Goal: Task Accomplishment & Management: Use online tool/utility

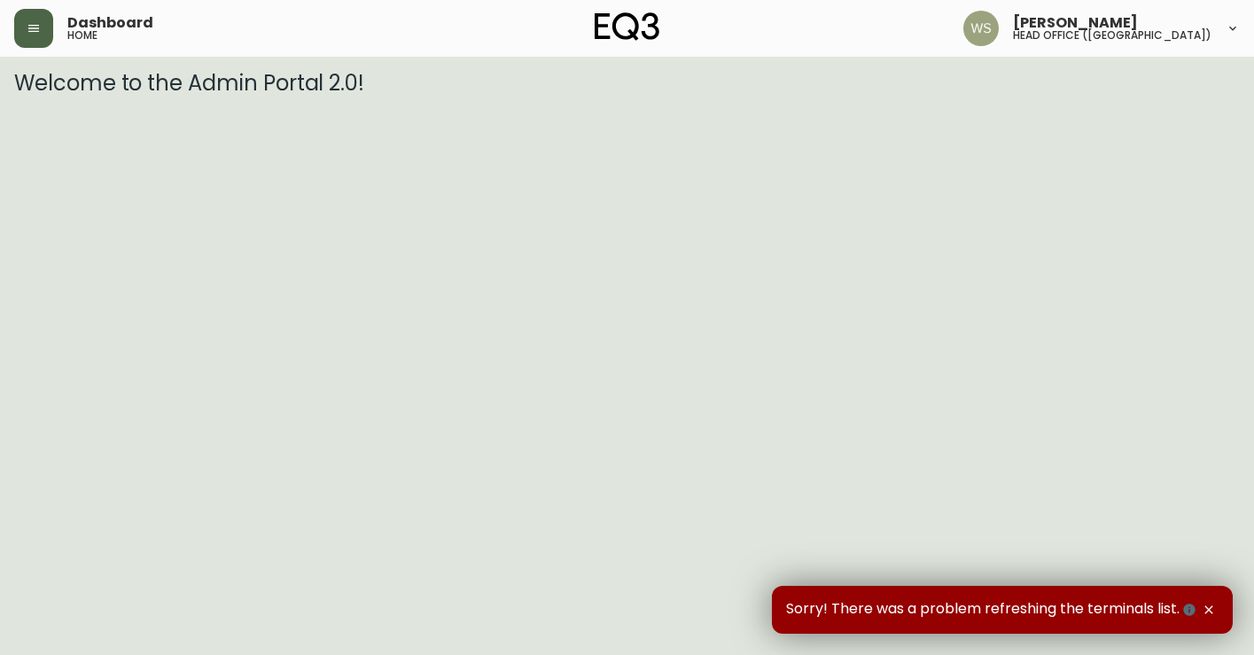
click at [44, 22] on button "button" at bounding box center [33, 28] width 39 height 39
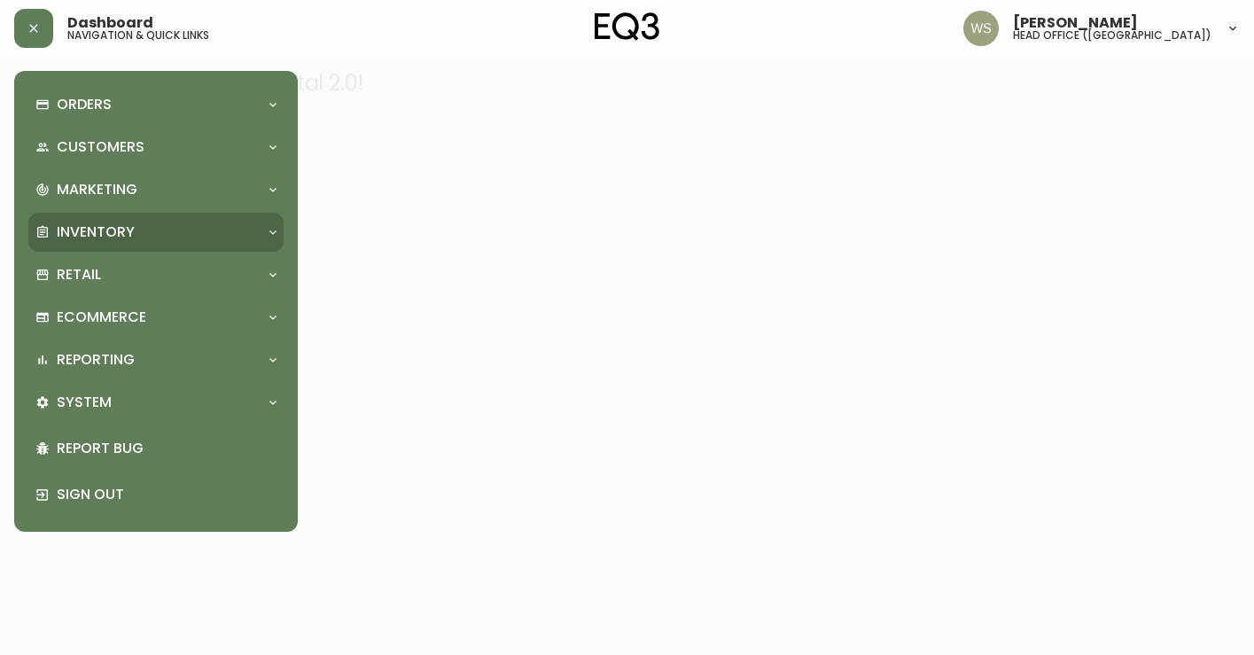
click at [79, 220] on div "Inventory" at bounding box center [155, 232] width 255 height 39
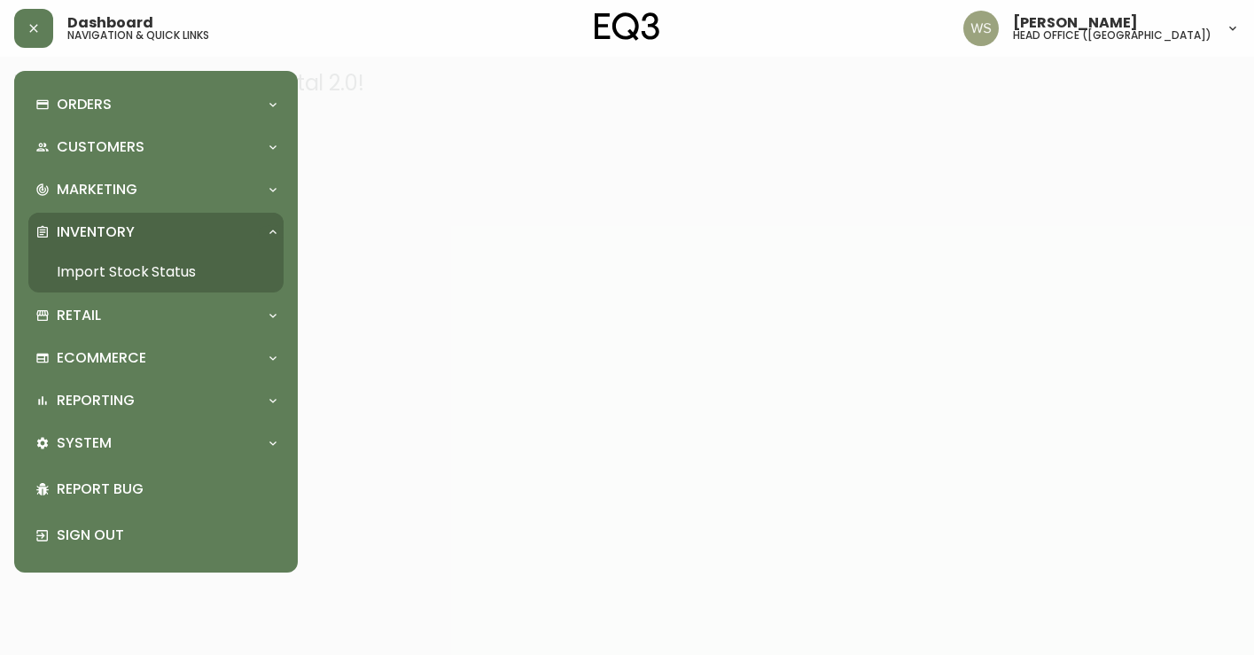
click at [79, 261] on link "Import Stock Status" at bounding box center [155, 272] width 255 height 41
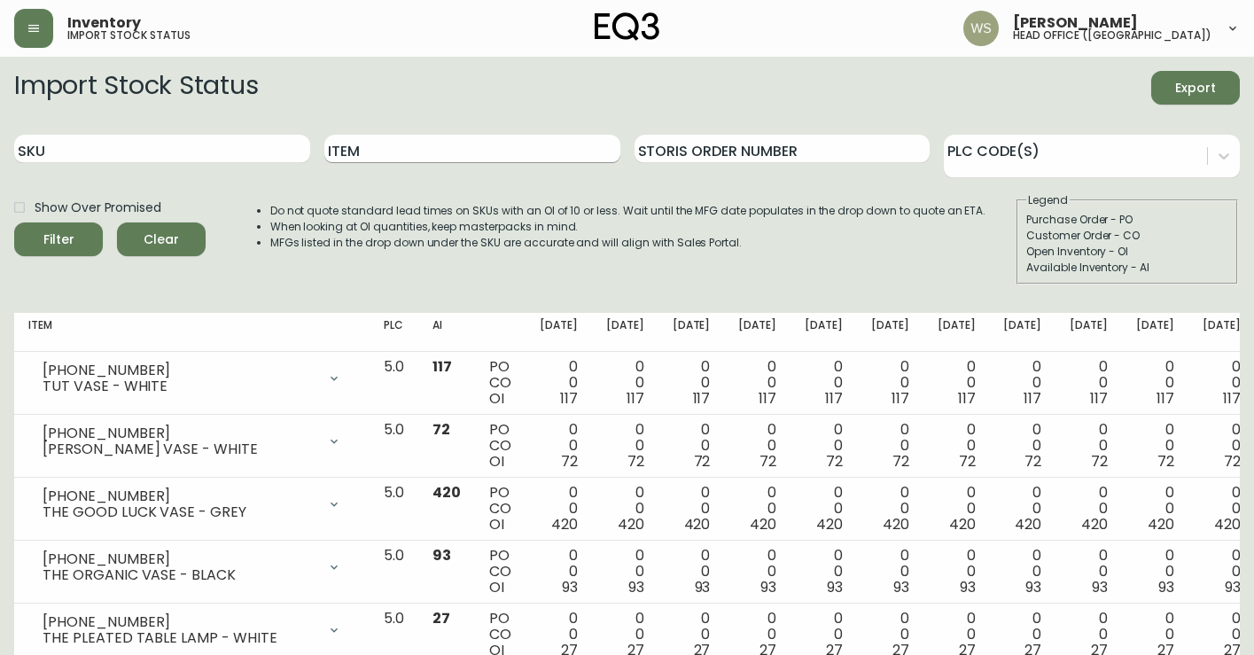
click at [456, 145] on input "Item" at bounding box center [472, 149] width 296 height 28
type input "marcel panel bed"
click at [14, 222] on button "Filter" at bounding box center [58, 239] width 89 height 34
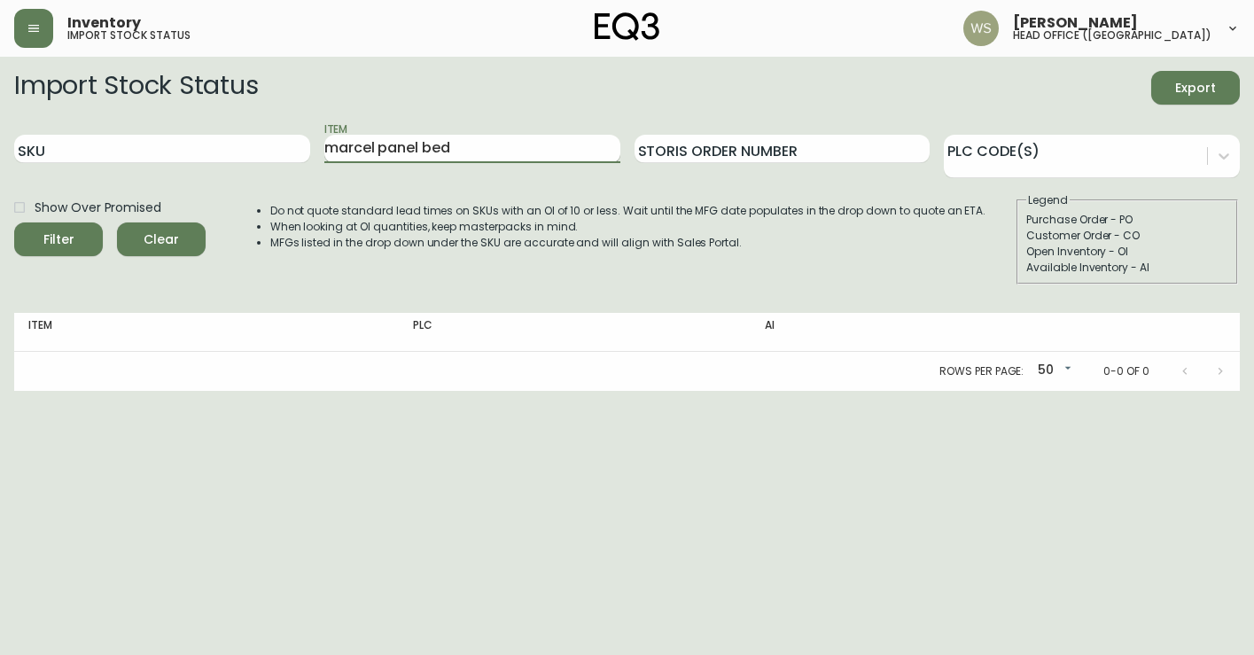
click at [431, 151] on input "marcel panel bed" at bounding box center [472, 149] width 296 height 28
click at [289, 146] on input "SKU" at bounding box center [162, 149] width 296 height 28
paste input "[PHONE_NUMBER]"
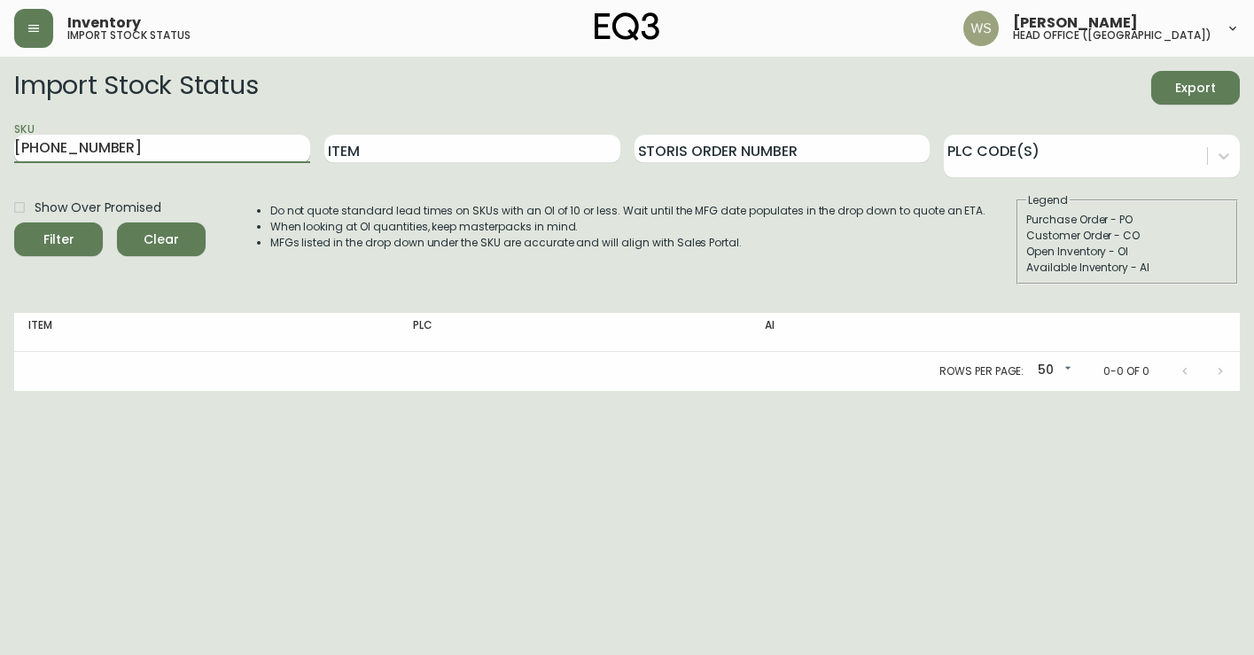
click at [14, 222] on button "Filter" at bounding box center [58, 239] width 89 height 34
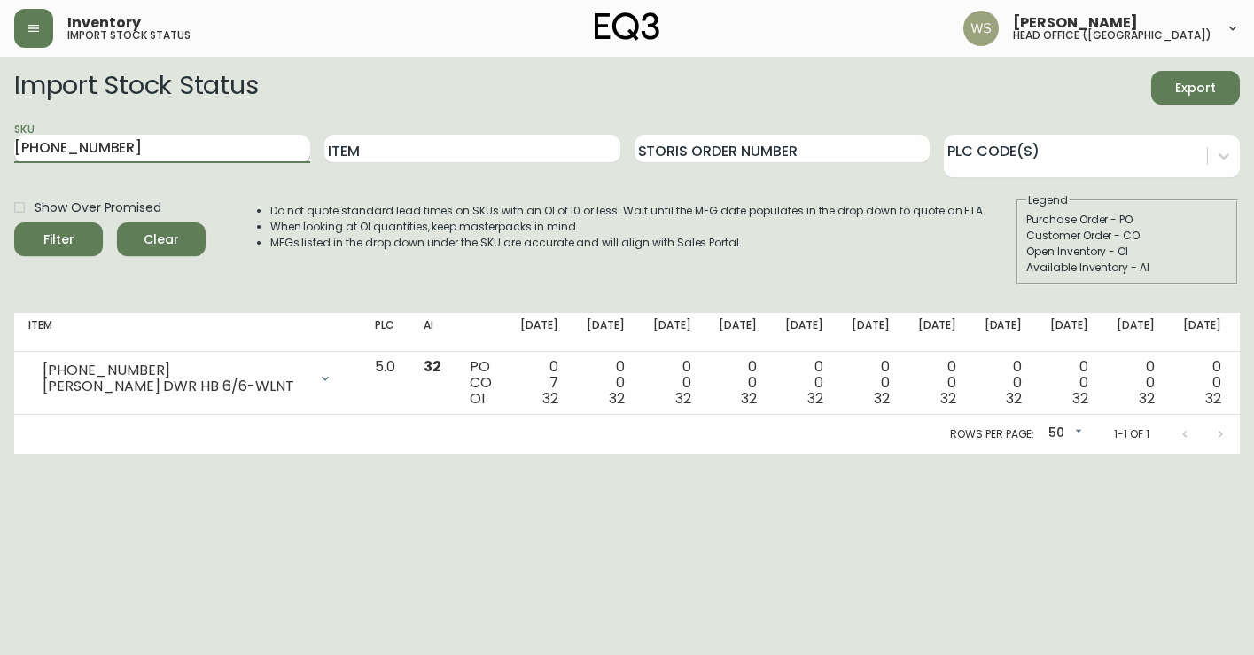
click at [279, 137] on input "[PHONE_NUMBER]" at bounding box center [162, 149] width 296 height 28
paste input "0"
click at [14, 222] on button "Filter" at bounding box center [58, 239] width 89 height 34
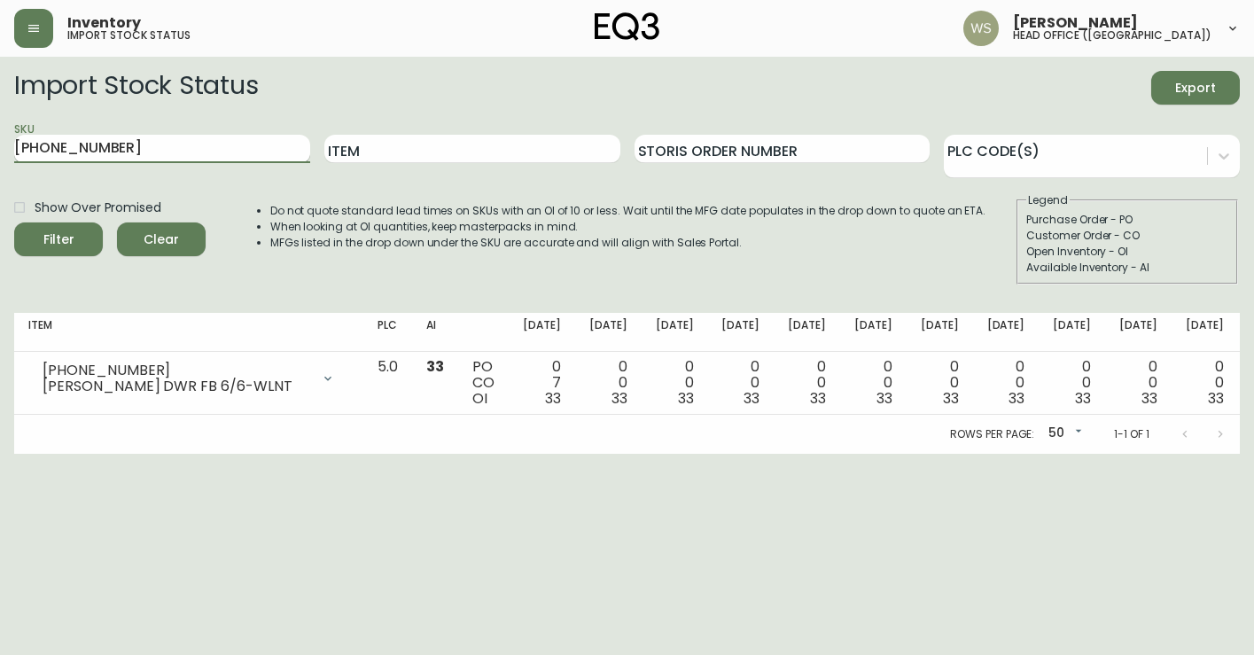
click at [211, 147] on input "[PHONE_NUMBER]" at bounding box center [162, 149] width 296 height 28
paste input "45"
click at [14, 222] on button "Filter" at bounding box center [58, 239] width 89 height 34
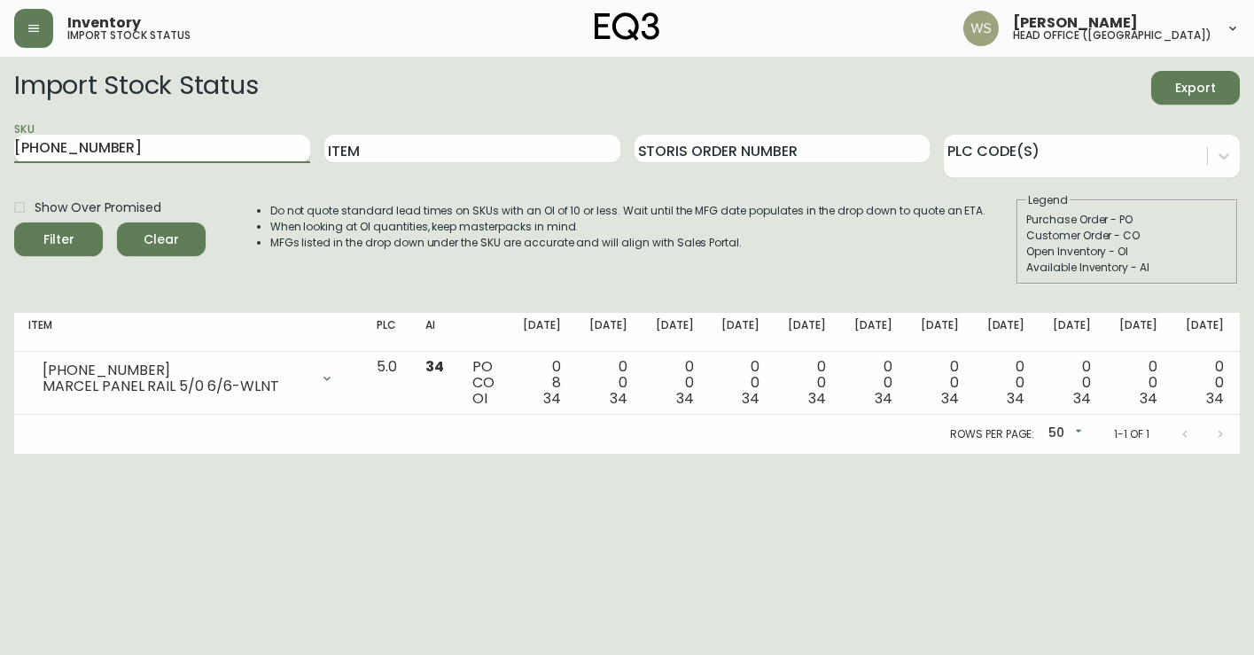
click at [265, 151] on input "[PHONE_NUMBER]" at bounding box center [162, 149] width 296 height 28
paste input "[PHONE_NUMBER]"
click at [14, 222] on button "Filter" at bounding box center [58, 239] width 89 height 34
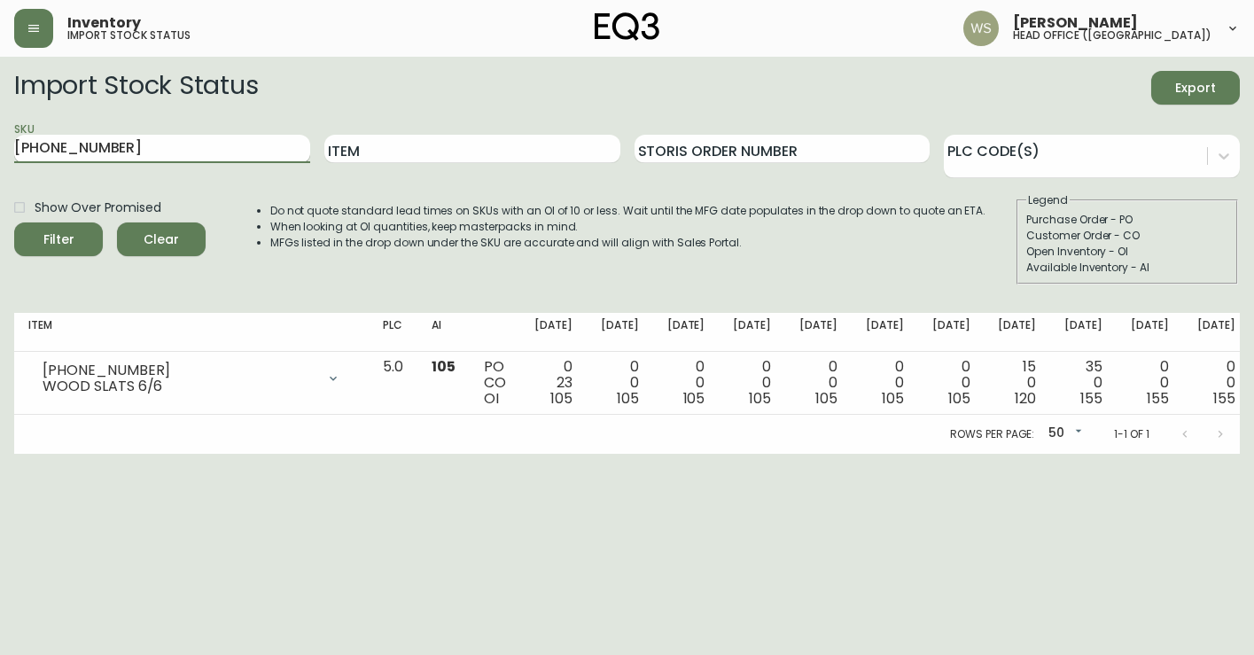
click at [223, 141] on input "[PHONE_NUMBER]" at bounding box center [162, 149] width 296 height 28
paste input "[PHONE_NUMBER]"
type input "[PHONE_NUMBER]"
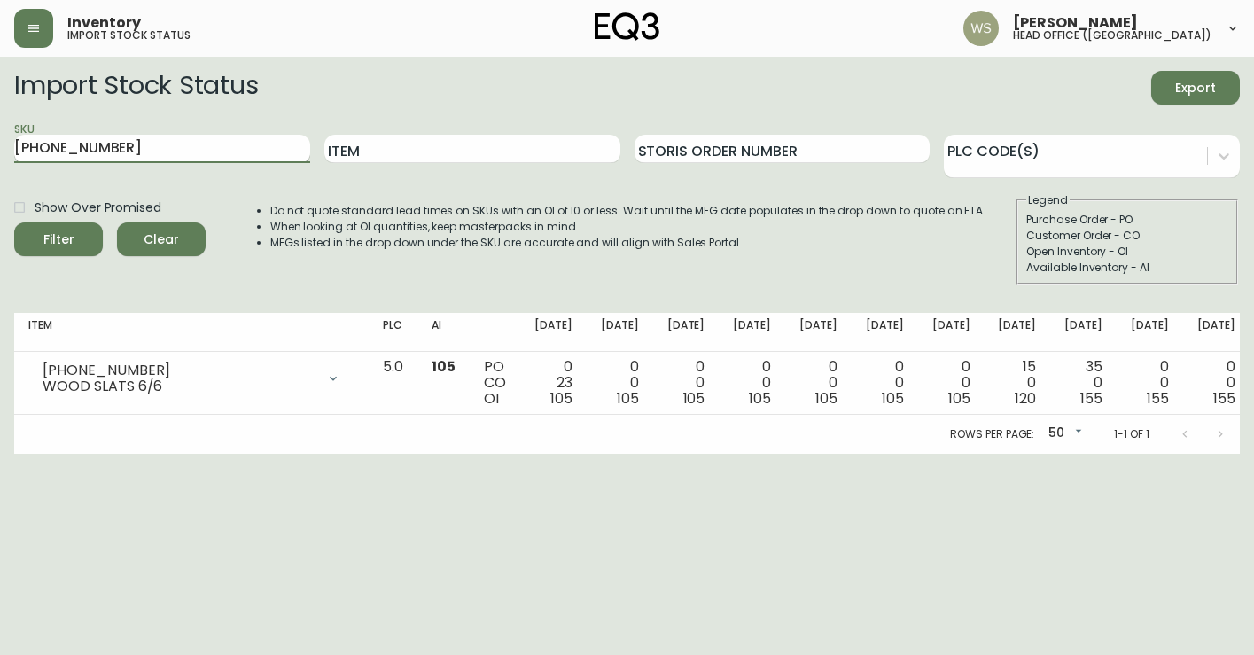
click at [14, 222] on button "Filter" at bounding box center [58, 239] width 89 height 34
